Goal: Transaction & Acquisition: Purchase product/service

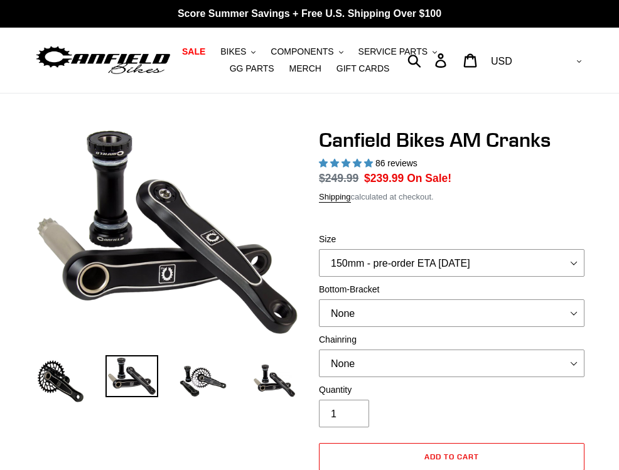
select select "highest-rating"
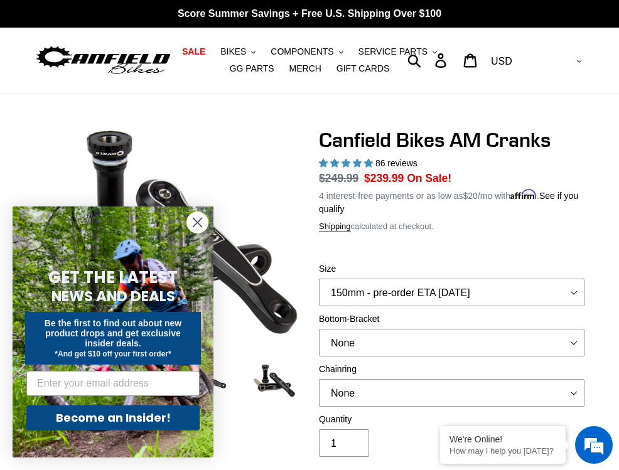
click at [197, 229] on circle "Close dialog" at bounding box center [197, 222] width 21 height 21
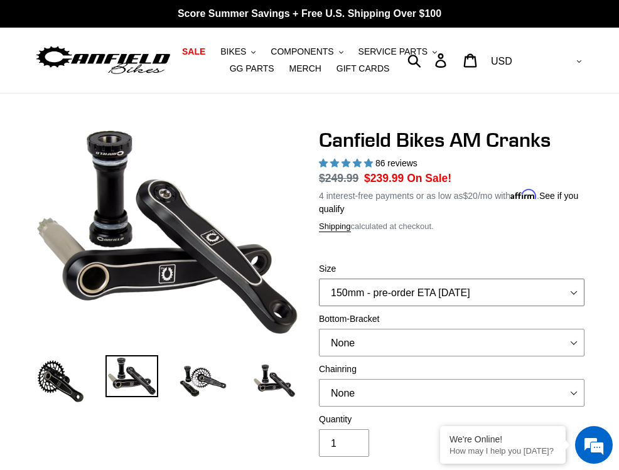
click at [440, 296] on select "150mm - pre-order ETA [DATE] 155mm - pre-order ETA [DATE] 160mm - pre-order ETA…" at bounding box center [452, 293] width 266 height 28
select select "160mm - pre-order ETA [DATE]"
click at [322, 279] on select "150mm - pre-order ETA [DATE] 155mm - pre-order ETA [DATE] 160mm - pre-order ETA…" at bounding box center [452, 293] width 266 height 28
click at [432, 379] on select "None 30t Round (Boost 148) 30t Oval (Boost 148) 32t Round (Boost 148) 32t Oval …" at bounding box center [452, 393] width 266 height 28
click at [497, 329] on select "None BSA Threaded 68/73mm Press Fit PF92" at bounding box center [452, 343] width 266 height 28
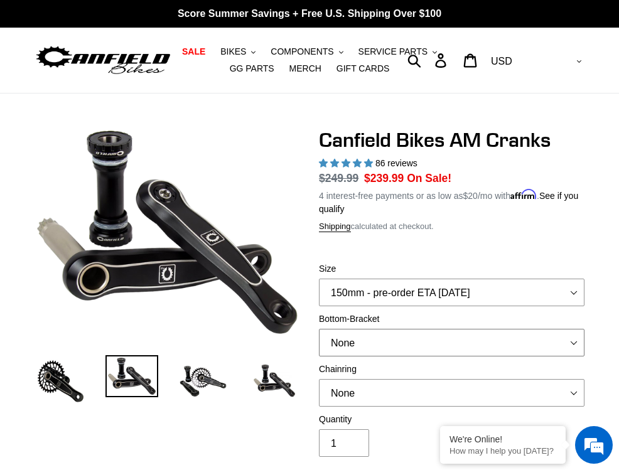
select select "BSA Threaded 68/73mm"
click at [455, 329] on select "None BSA Threaded 68/73mm Press Fit PF92" at bounding box center [452, 343] width 266 height 28
